Goal: Transaction & Acquisition: Purchase product/service

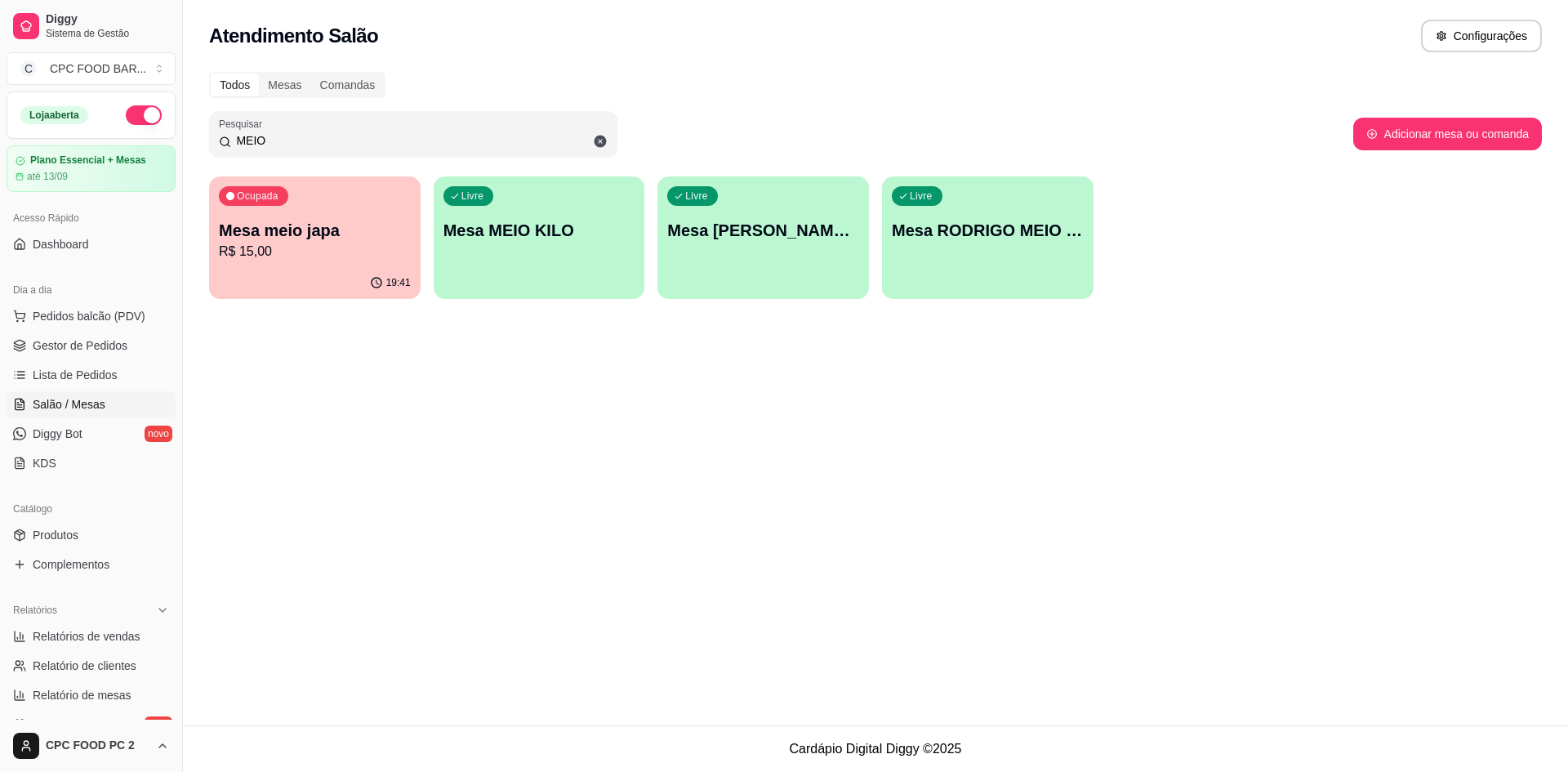
click at [285, 134] on input "MEIO" at bounding box center [418, 140] width 376 height 17
click at [281, 137] on input "MEIO" at bounding box center [418, 140] width 376 height 17
click at [281, 137] on input "MEIO" at bounding box center [418, 140] width 376 height 17
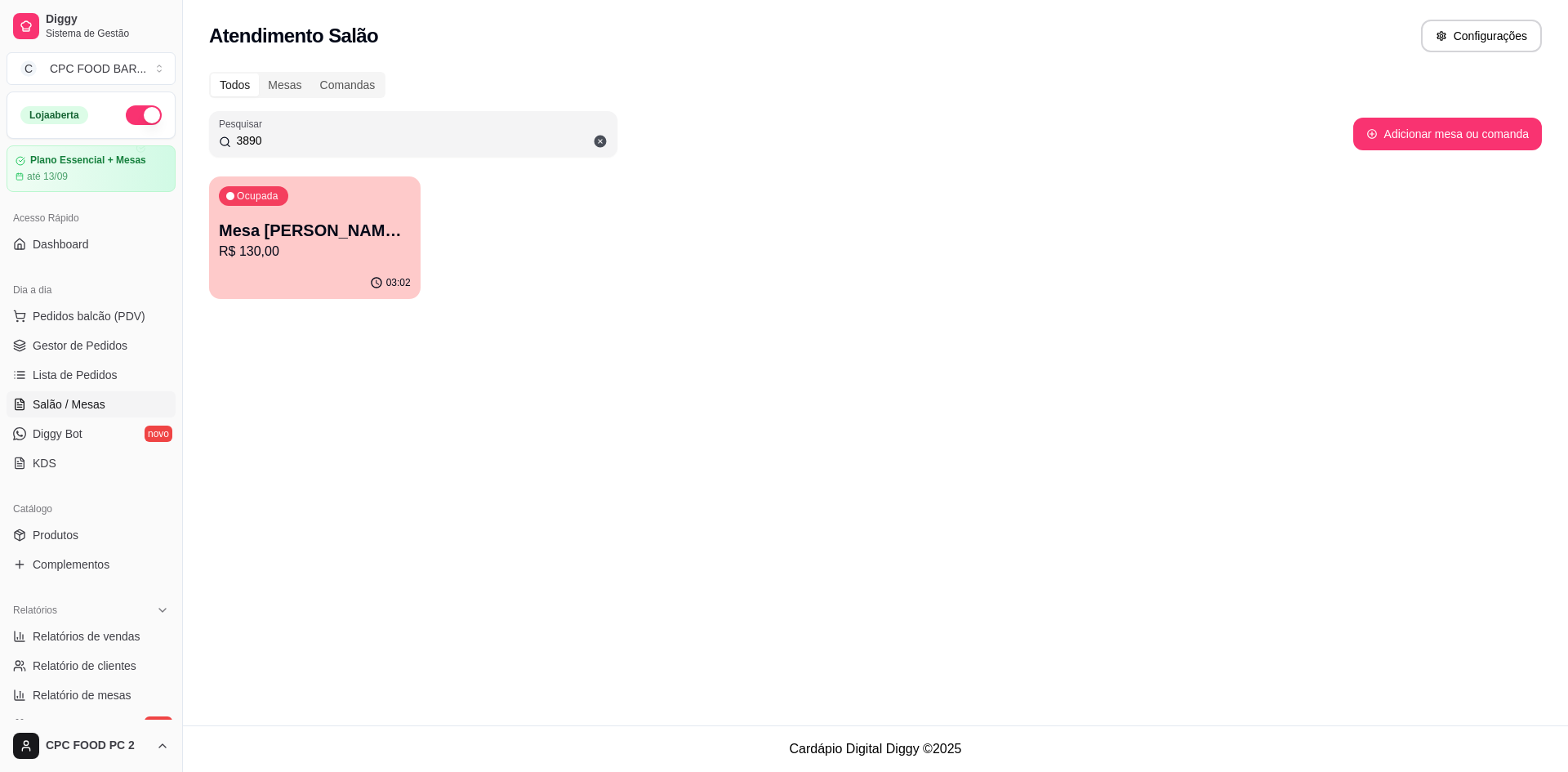
type input "3890"
click at [255, 283] on div "03:02" at bounding box center [314, 283] width 211 height 32
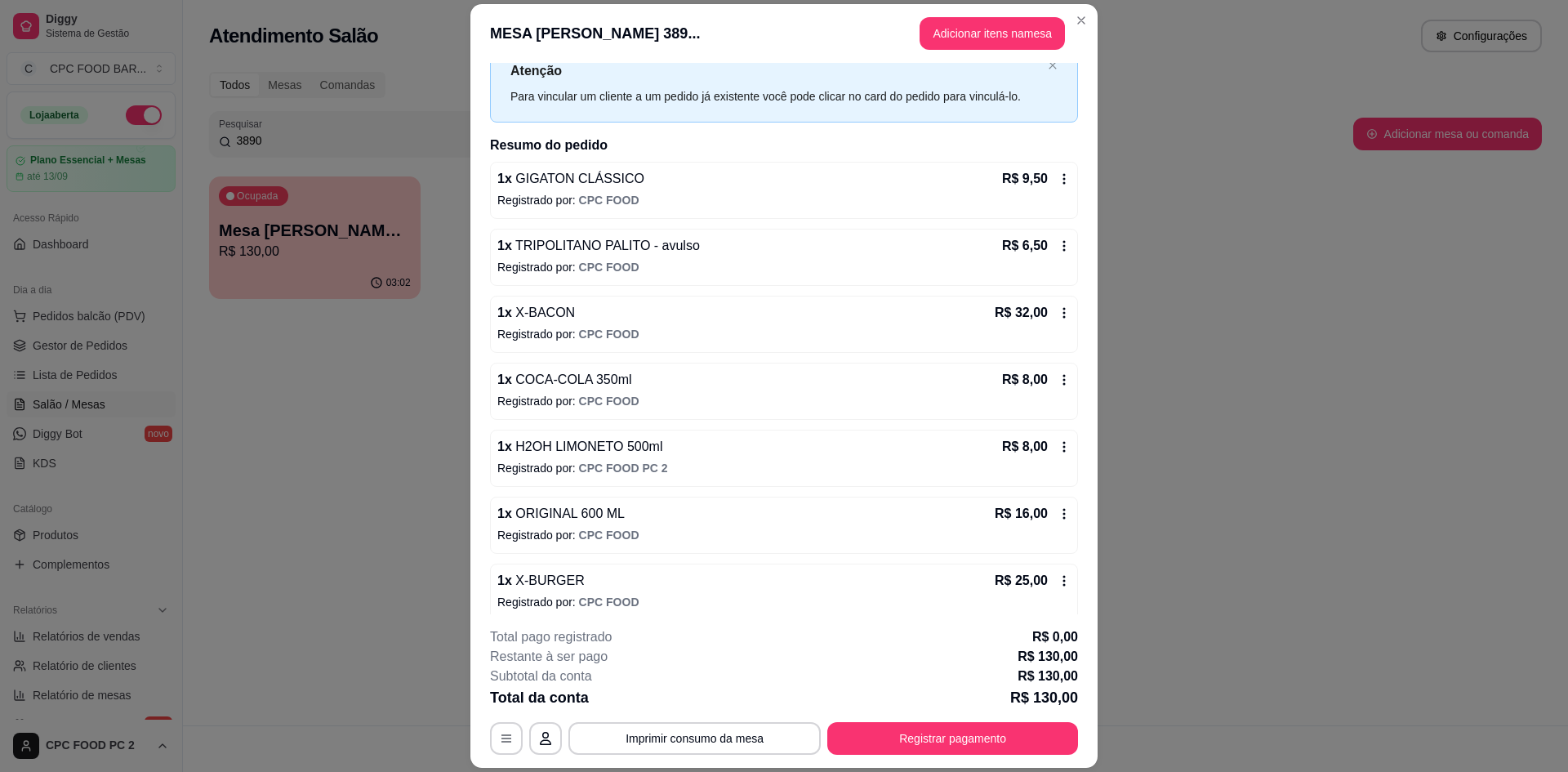
scroll to position [82, 0]
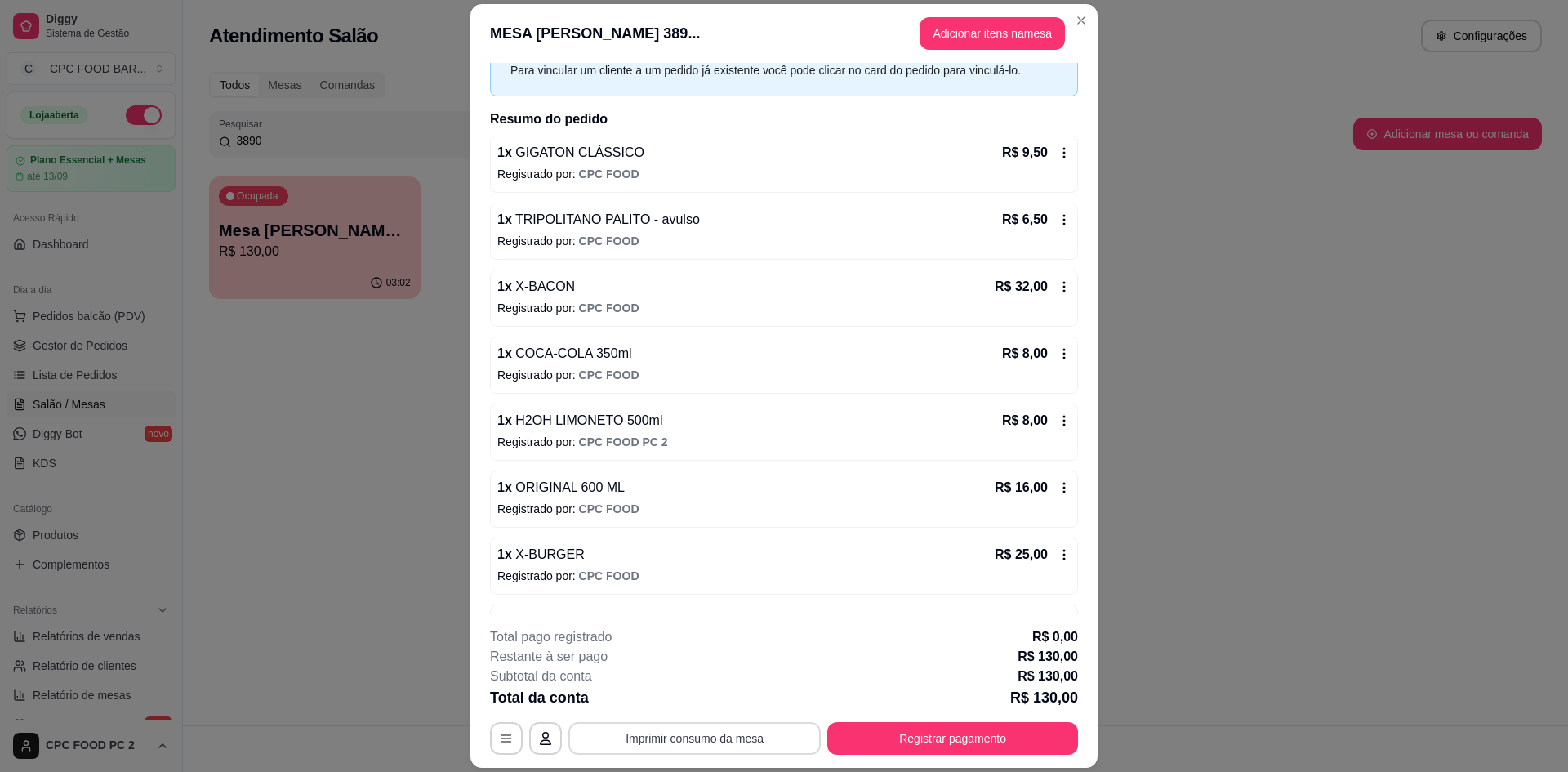
click at [701, 739] on button "Imprimir consumo da mesa" at bounding box center [694, 738] width 252 height 33
click at [957, 745] on button "Registrar pagamento" at bounding box center [952, 738] width 251 height 33
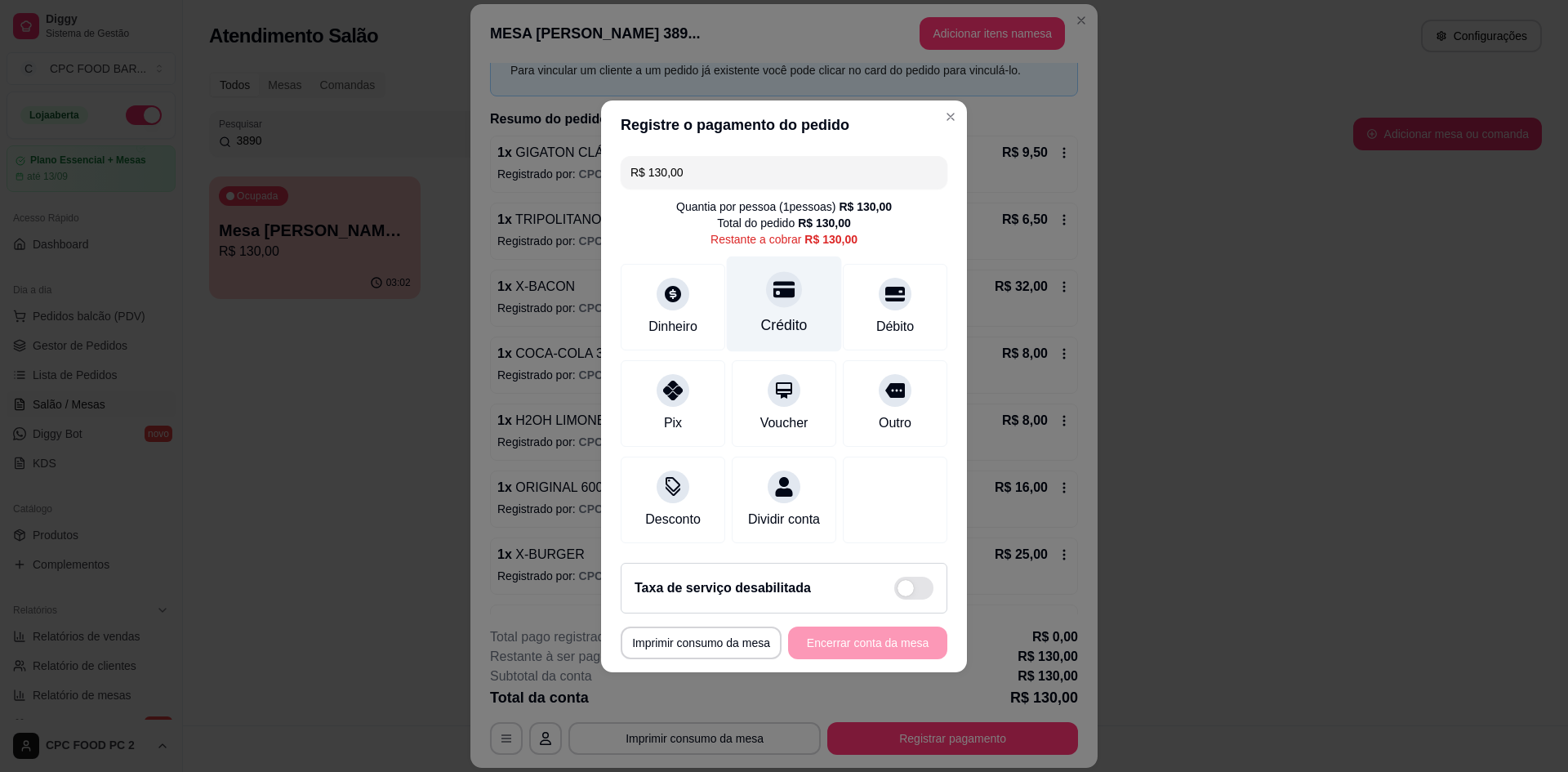
click at [790, 298] on div "Crédito" at bounding box center [784, 303] width 115 height 95
type input "R$ 0,00"
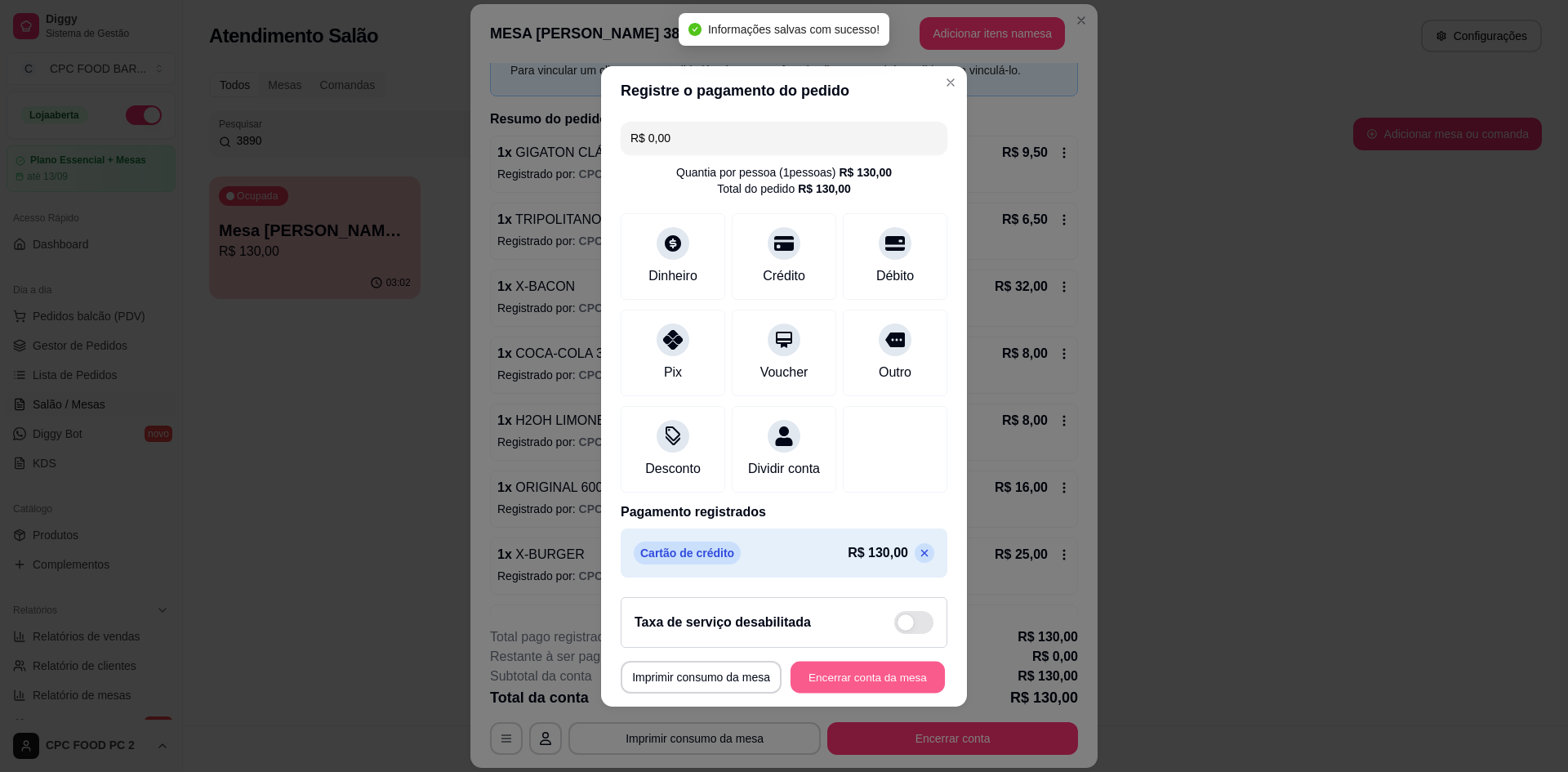
click at [860, 686] on button "Encerrar conta da mesa" at bounding box center [867, 677] width 154 height 32
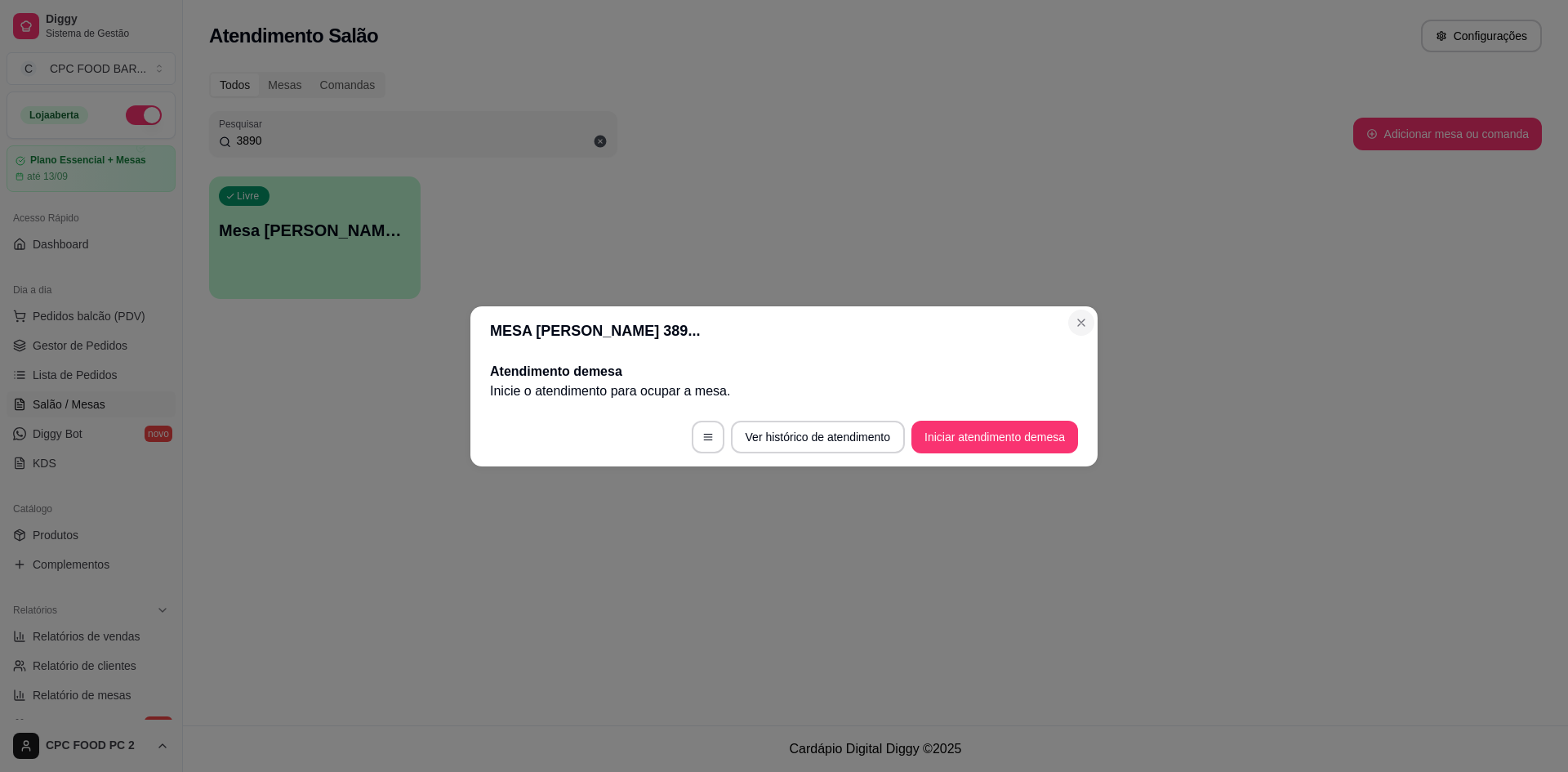
click at [1091, 312] on header "MESA [PERSON_NAME] 389..." at bounding box center [784, 331] width 627 height 49
